Goal: Transaction & Acquisition: Purchase product/service

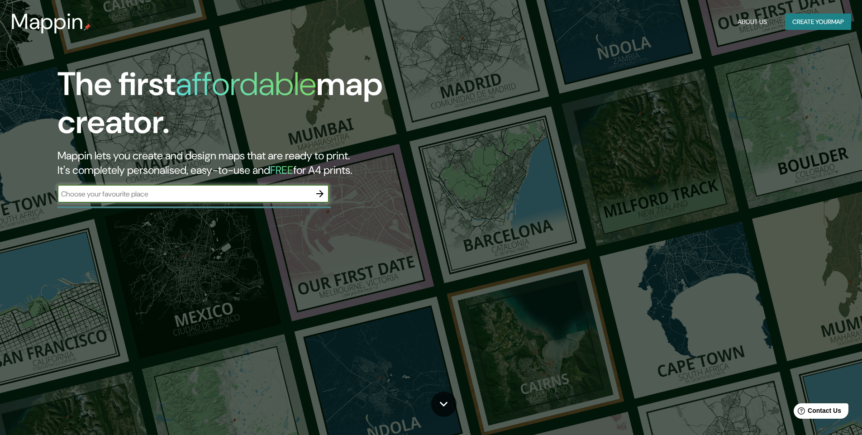
click at [152, 194] on input "text" at bounding box center [183, 194] width 253 height 10
paste input "Museo Jumex"
type input "Museo Jumex"
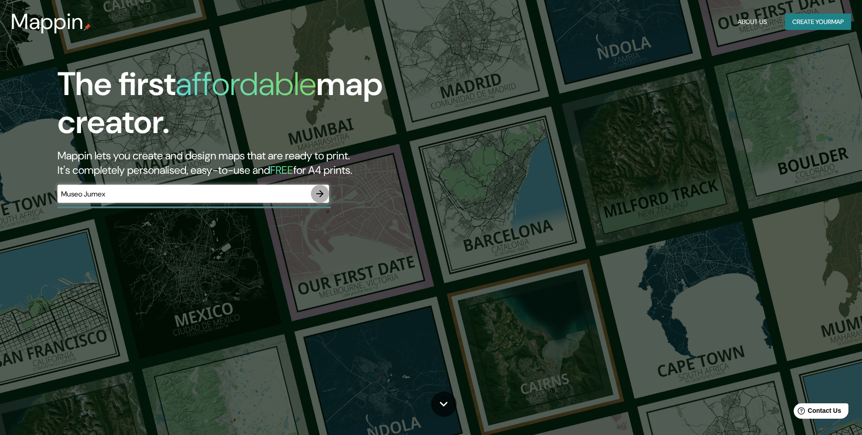
click at [318, 194] on icon "button" at bounding box center [319, 193] width 7 height 7
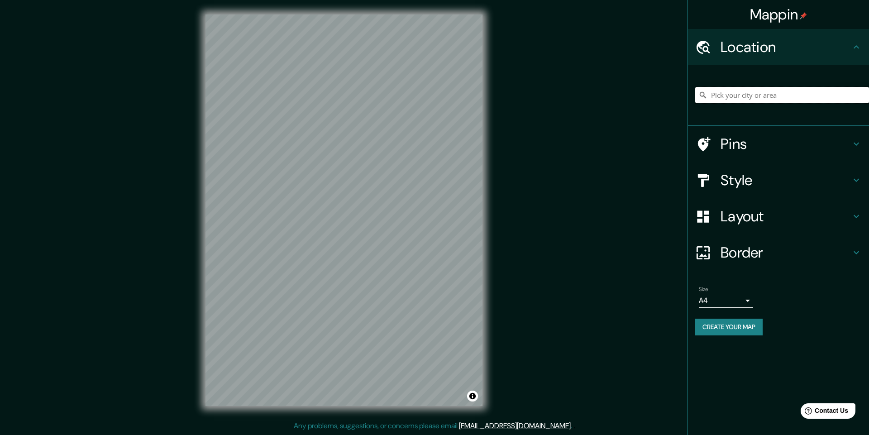
click at [769, 93] on input "Pick your city or area" at bounding box center [782, 95] width 174 height 16
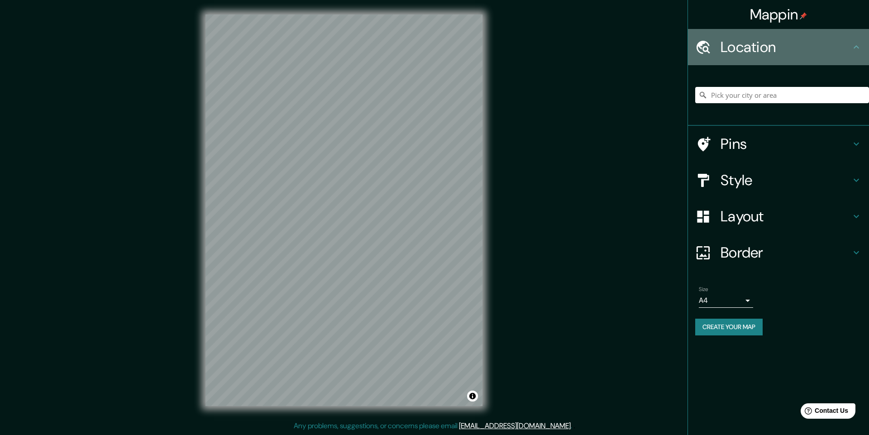
click at [777, 58] on div "Location" at bounding box center [778, 47] width 181 height 36
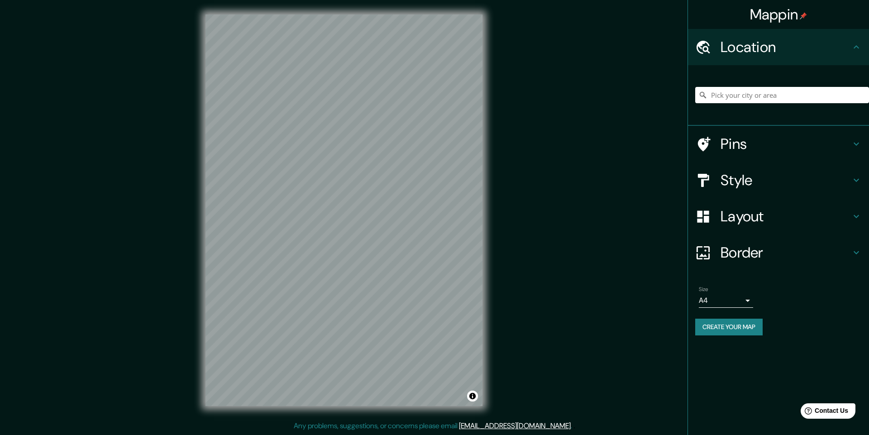
click at [777, 58] on div "Location" at bounding box center [778, 47] width 181 height 36
click at [774, 92] on input "Pick your city or area" at bounding box center [782, 95] width 174 height 16
paste input "CQRW+5C [GEOGRAPHIC_DATA], Cd. de [GEOGRAPHIC_DATA]"
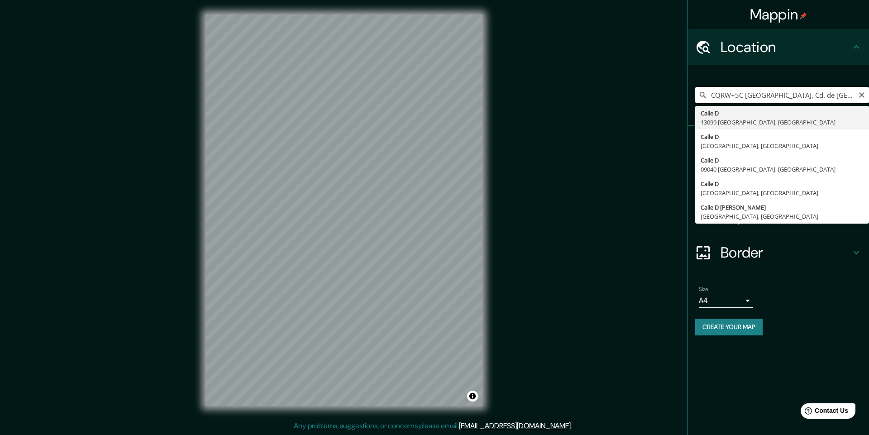
type input "[GEOGRAPHIC_DATA], [GEOGRAPHIC_DATA]"
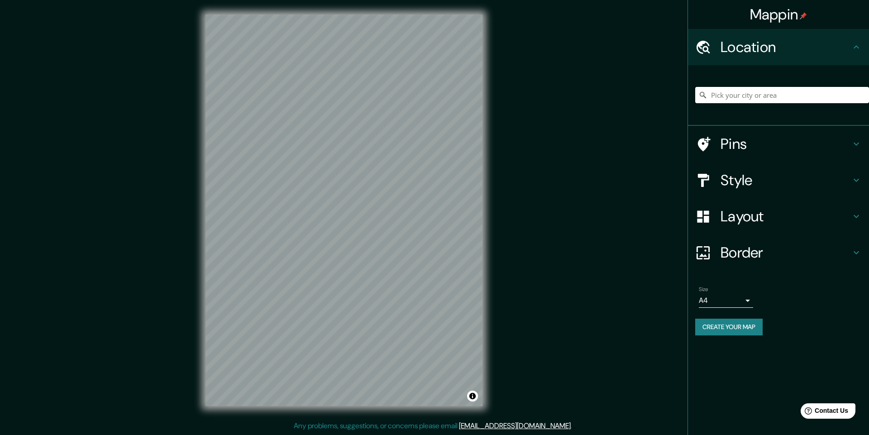
click at [726, 92] on input "Pick your city or area" at bounding box center [782, 95] width 174 height 16
paste input "CQRW+5C [GEOGRAPHIC_DATA], Cd. de [GEOGRAPHIC_DATA]"
type input "[GEOGRAPHIC_DATA], [GEOGRAPHIC_DATA]"
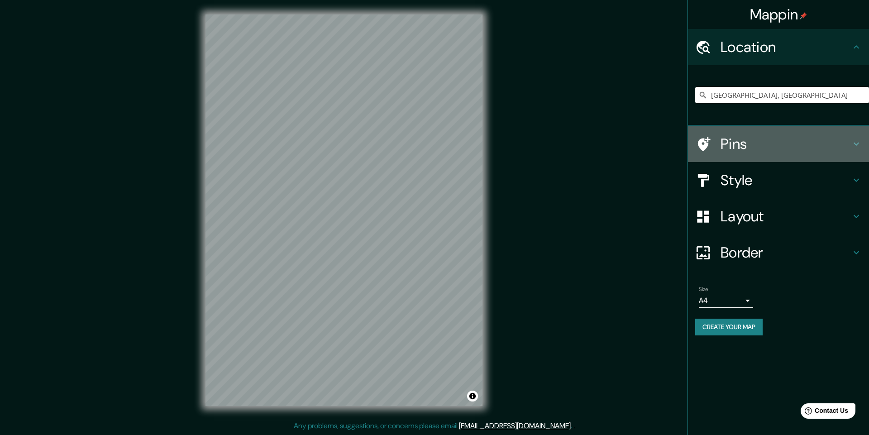
click at [739, 150] on h4 "Pins" at bounding box center [785, 144] width 130 height 18
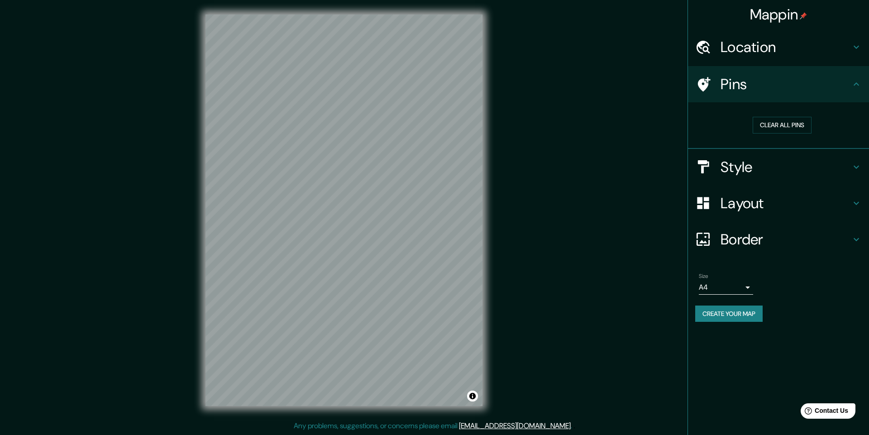
click at [752, 163] on h4 "Style" at bounding box center [785, 167] width 130 height 18
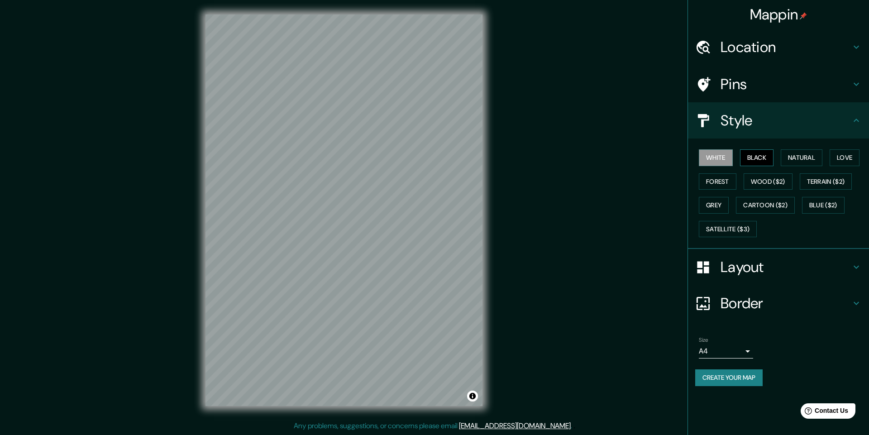
click at [750, 163] on button "Black" at bounding box center [757, 157] width 34 height 17
click at [717, 159] on button "White" at bounding box center [716, 157] width 34 height 17
click at [806, 152] on button "Natural" at bounding box center [802, 157] width 42 height 17
click at [858, 154] on button "Love" at bounding box center [844, 157] width 30 height 17
click at [732, 174] on button "Forest" at bounding box center [718, 181] width 38 height 17
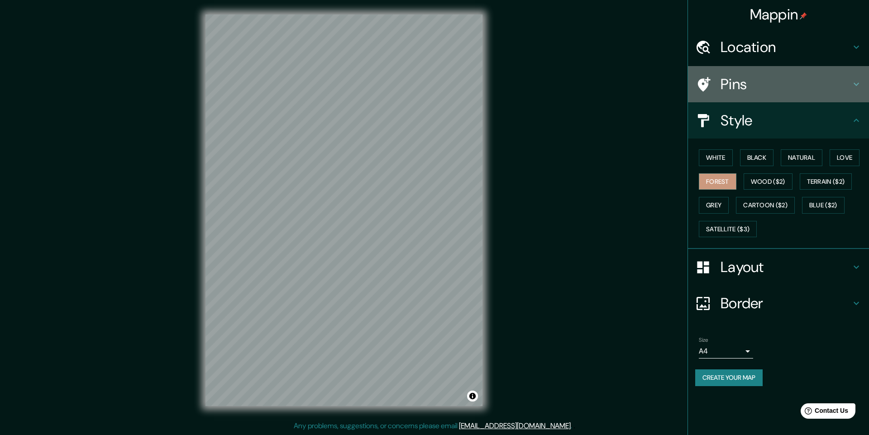
click at [745, 89] on h4 "Pins" at bounding box center [785, 84] width 130 height 18
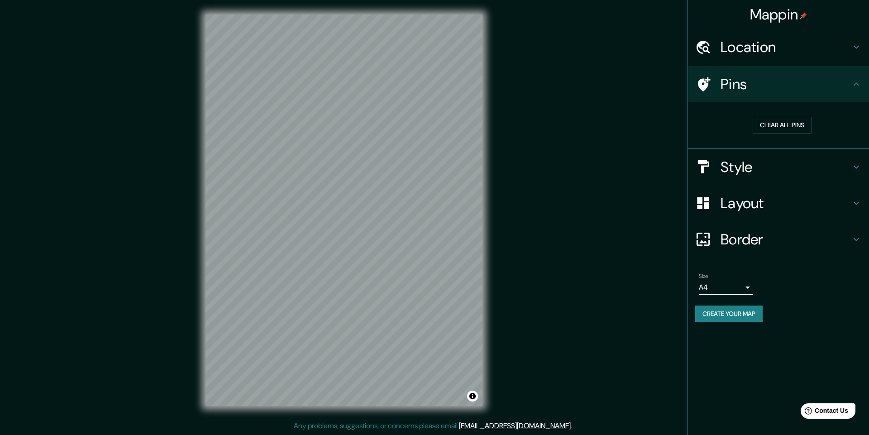
click at [736, 57] on div "Location" at bounding box center [778, 47] width 181 height 36
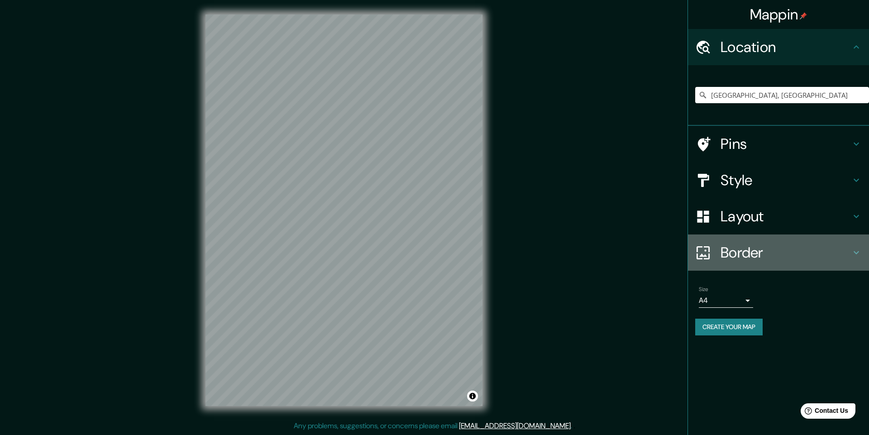
click at [745, 246] on h4 "Border" at bounding box center [785, 252] width 130 height 18
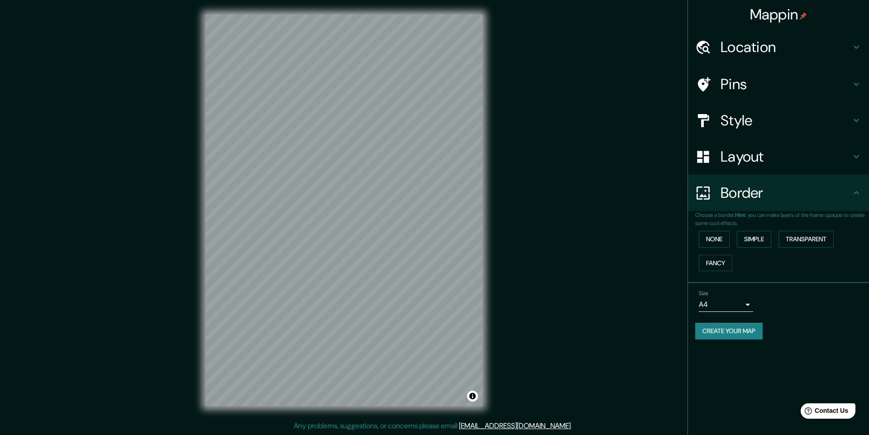
click at [753, 166] on div "Layout" at bounding box center [778, 156] width 181 height 36
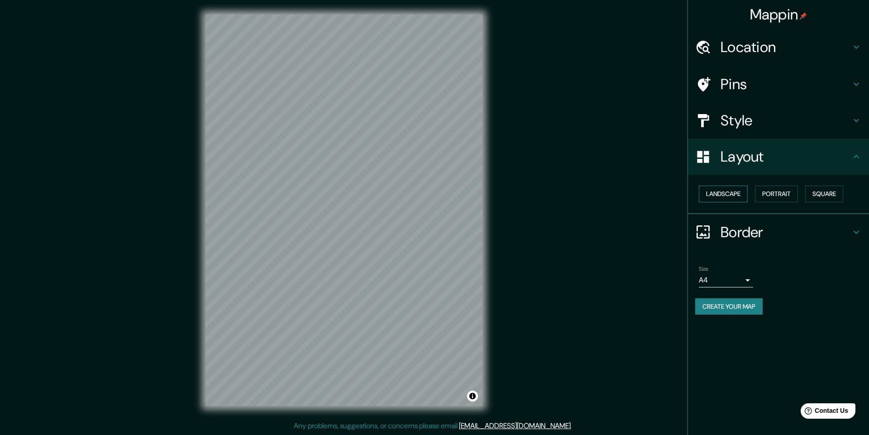
click at [738, 192] on button "Landscape" at bounding box center [723, 194] width 49 height 17
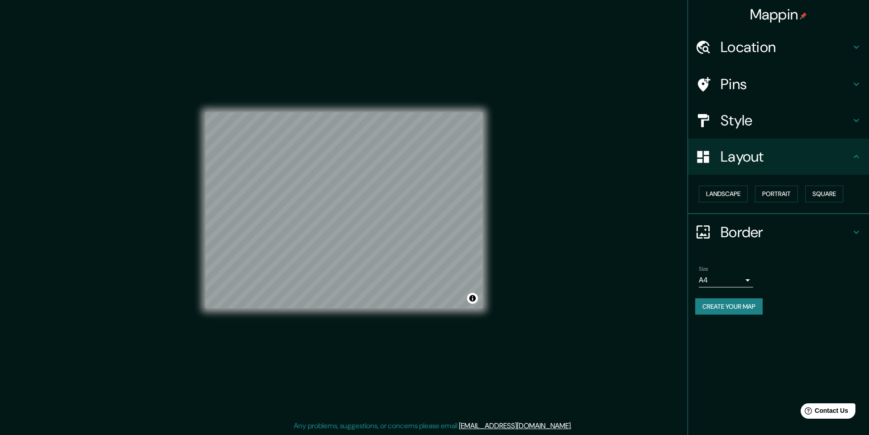
click at [724, 49] on h4 "Location" at bounding box center [785, 47] width 130 height 18
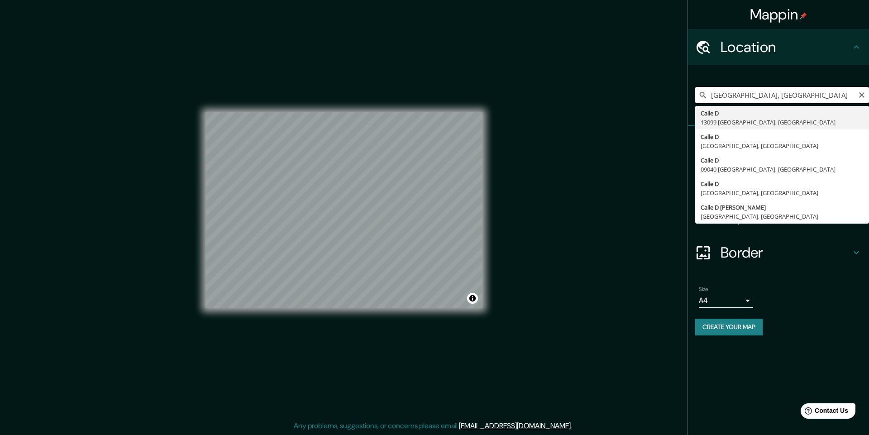
click at [742, 100] on input "[GEOGRAPHIC_DATA], [GEOGRAPHIC_DATA]" at bounding box center [782, 95] width 174 height 16
